Goal: Task Accomplishment & Management: Use online tool/utility

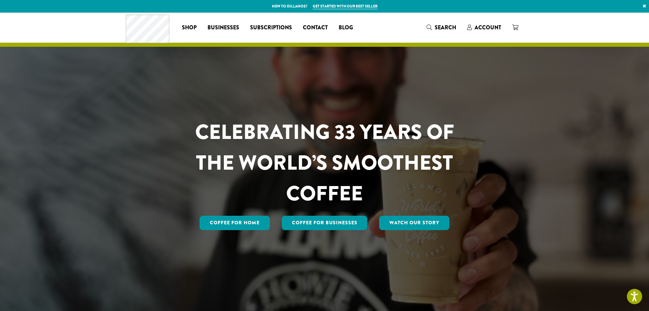
click at [471, 53] on div "CELEBRATING 33 YEARS OF THE WORLD’S SMOOTHEST COFFEE Coffee for Home Coffee For…" at bounding box center [324, 163] width 409 height 300
click at [490, 26] on span "Account" at bounding box center [488, 28] width 27 height 8
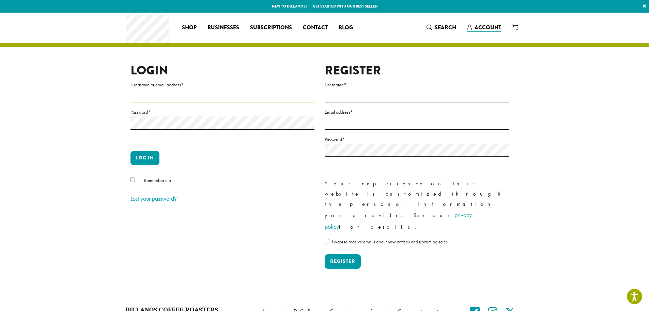
click at [231, 100] on input "Username or email address *" at bounding box center [223, 95] width 184 height 13
type input "**********"
click at [131, 151] on button "Log in" at bounding box center [145, 158] width 29 height 14
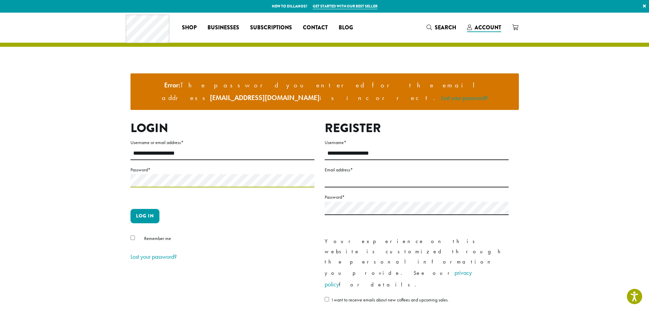
click at [131, 209] on button "Log in" at bounding box center [145, 216] width 29 height 14
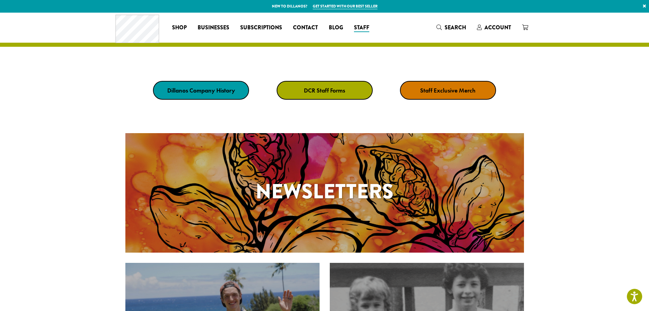
click at [329, 99] on link "DCR Staff Forms" at bounding box center [325, 90] width 96 height 19
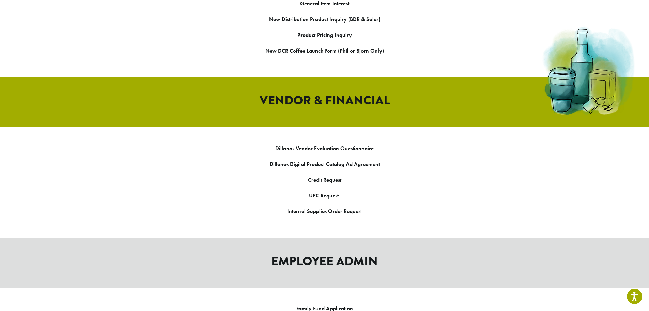
scroll to position [818, 0]
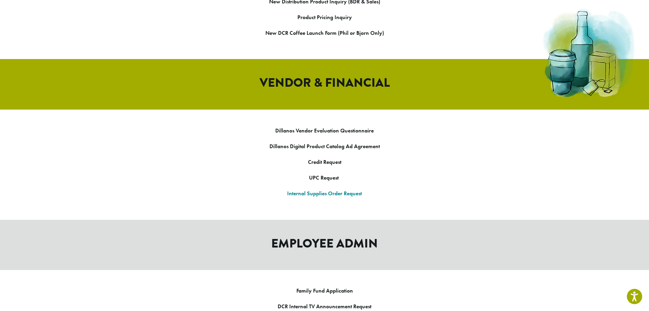
click at [313, 190] on link "Internal Supplies Order Request" at bounding box center [324, 193] width 75 height 7
